Goal: Information Seeking & Learning: Learn about a topic

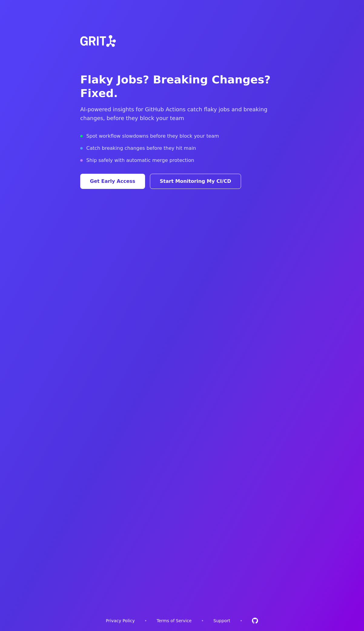
click at [125, 132] on span "Spot workflow slowdowns before they block your team" at bounding box center [152, 135] width 133 height 7
click at [116, 145] on span "Catch breaking changes before they hit main" at bounding box center [141, 148] width 110 height 7
click at [118, 157] on span "Ship safely with automatic merge protection" at bounding box center [140, 160] width 108 height 7
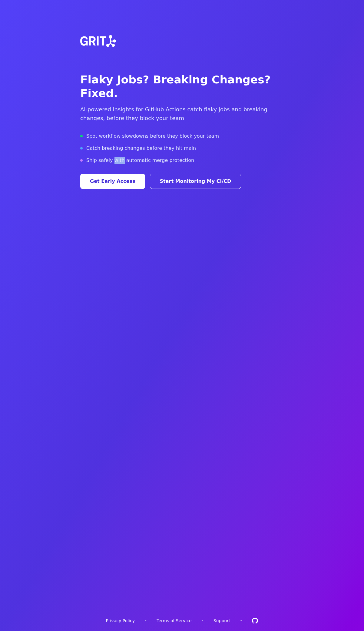
click at [118, 157] on span "Ship safely with automatic merge protection" at bounding box center [140, 160] width 108 height 7
click at [118, 174] on button "Get Early Access" at bounding box center [112, 181] width 65 height 15
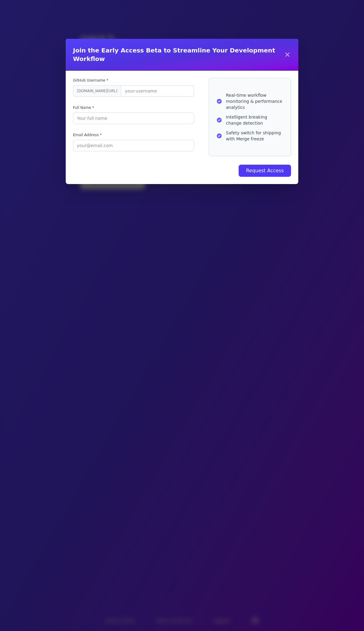
click at [288, 54] on icon at bounding box center [287, 54] width 7 height 7
